Goal: Find specific page/section: Find specific page/section

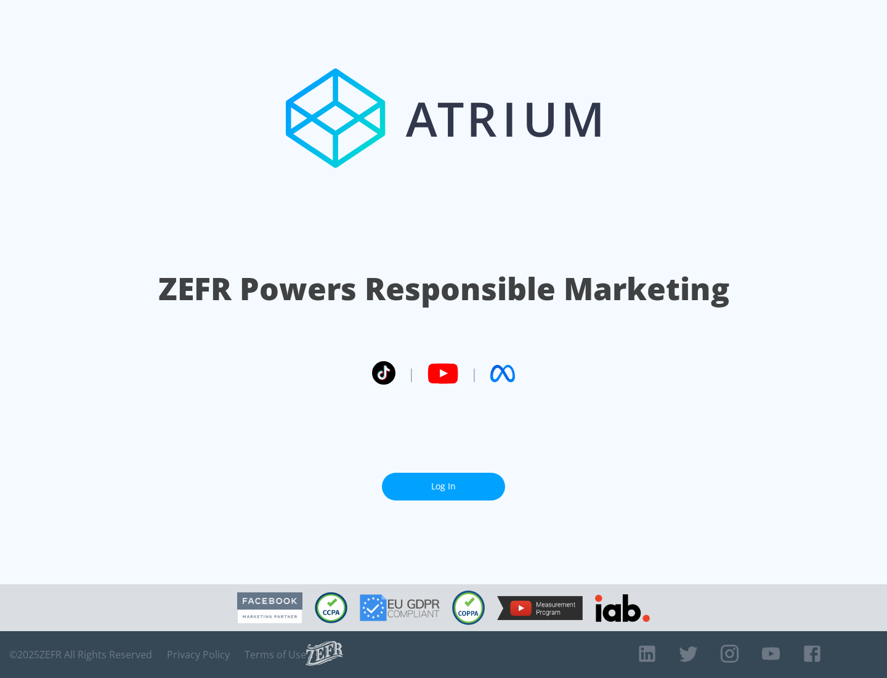
click at [444, 481] on link "Log In" at bounding box center [443, 487] width 123 height 28
